Goal: Task Accomplishment & Management: Complete application form

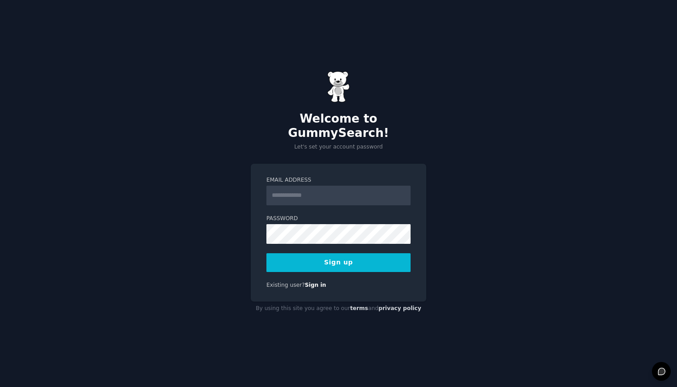
click at [330, 191] on input "Email Address" at bounding box center [338, 196] width 144 height 20
click at [476, 264] on div "Welcome to GummySearch! Let's set your account password Email Address Password …" at bounding box center [338, 193] width 677 height 387
click at [346, 193] on input "Email Address" at bounding box center [338, 196] width 144 height 20
type input "**********"
click at [382, 257] on button "Sign up" at bounding box center [338, 262] width 144 height 19
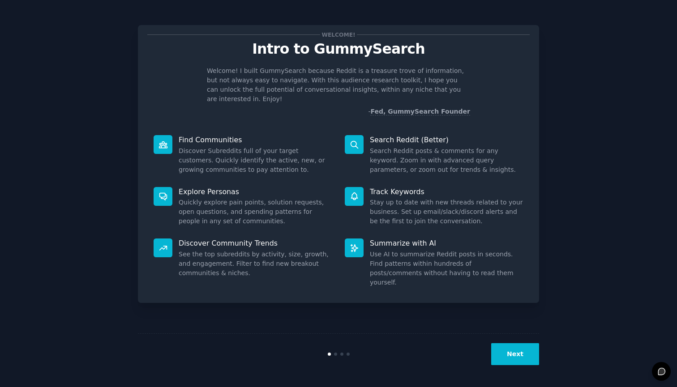
click at [511, 352] on button "Next" at bounding box center [515, 354] width 48 height 22
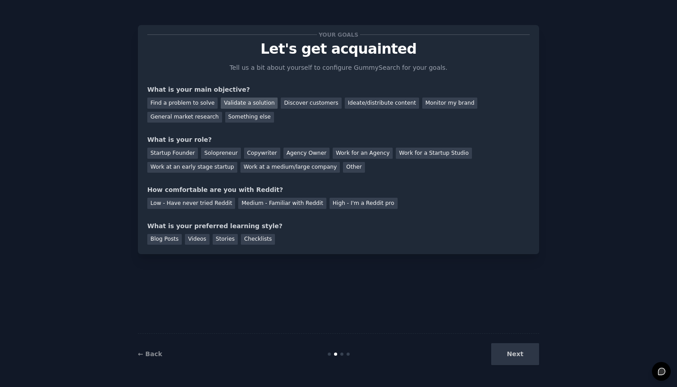
click at [231, 102] on div "Validate a solution" at bounding box center [249, 103] width 57 height 11
click at [296, 99] on div "Discover customers" at bounding box center [311, 103] width 60 height 11
click at [228, 100] on div "Validate a solution" at bounding box center [249, 103] width 57 height 11
click at [189, 154] on div "Startup Founder" at bounding box center [172, 153] width 51 height 11
click at [250, 201] on div "Medium - Familiar with Reddit" at bounding box center [282, 203] width 88 height 11
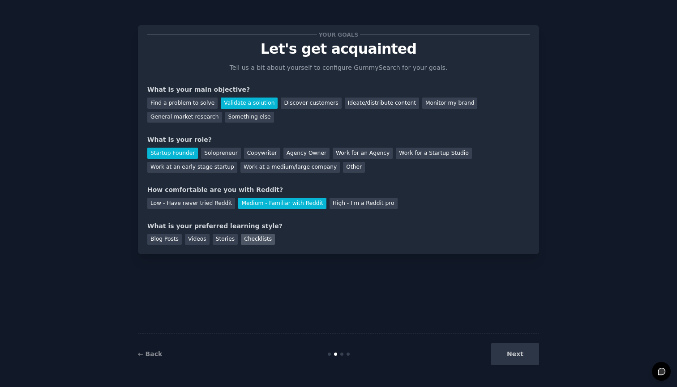
click at [245, 237] on div "Checklists" at bounding box center [258, 239] width 34 height 11
click at [203, 241] on div "Videos" at bounding box center [197, 239] width 25 height 11
click at [523, 359] on button "Next" at bounding box center [515, 354] width 48 height 22
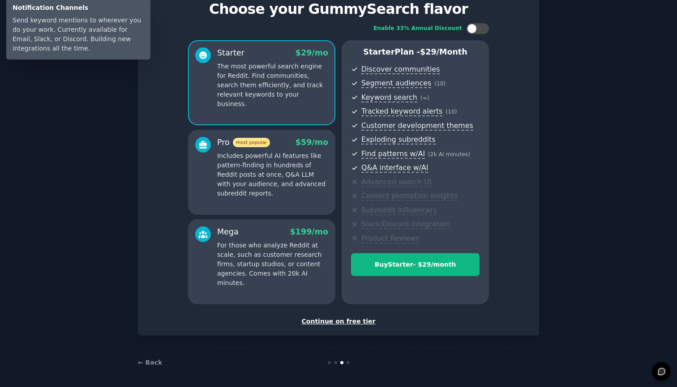
scroll to position [39, 0]
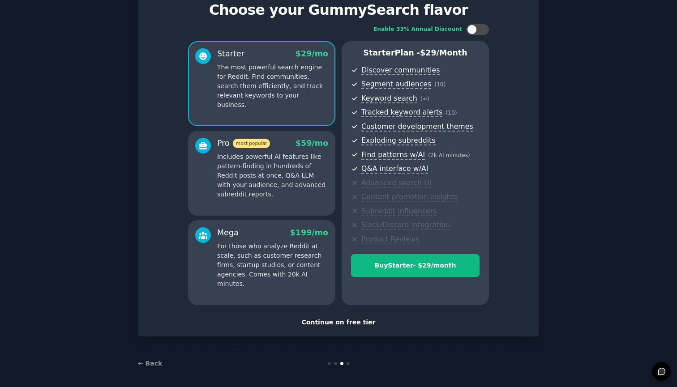
click at [347, 320] on div "Continue on free tier" at bounding box center [338, 322] width 382 height 9
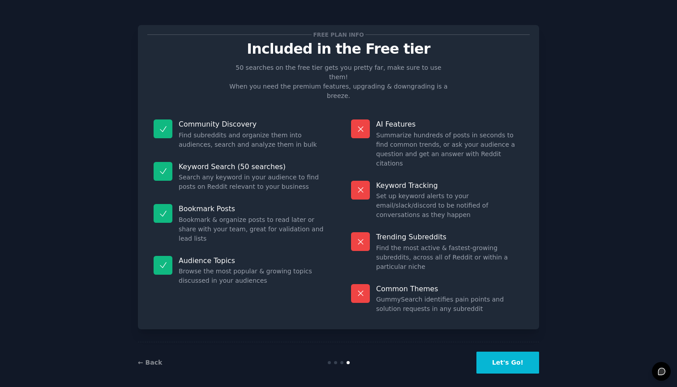
click at [498, 359] on button "Let's Go!" at bounding box center [507, 363] width 63 height 22
